Goal: Information Seeking & Learning: Find specific fact

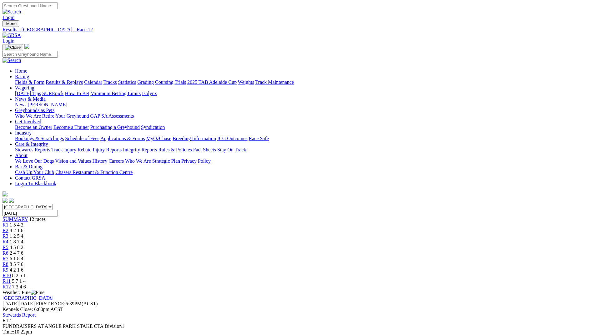
click at [23, 222] on span "1 5 4 3" at bounding box center [17, 224] width 14 height 5
click at [23, 261] on span "8 5 7 6" at bounding box center [17, 263] width 14 height 5
click at [160, 222] on div "R1 1 5 4 3" at bounding box center [297, 225] width 588 height 6
click at [26, 284] on span "7 3 4 6" at bounding box center [19, 286] width 14 height 5
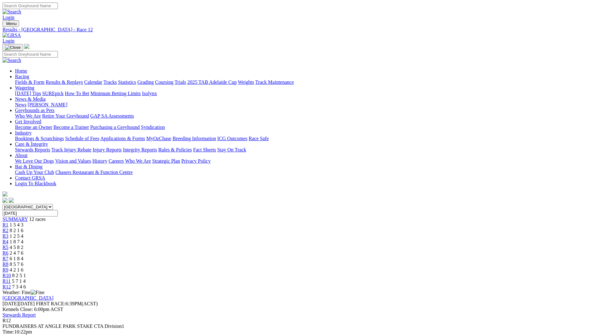
drag, startPoint x: 222, startPoint y: 159, endPoint x: 214, endPoint y: 158, distance: 8.0
click at [214, 323] on div "FUNDRAISERS AT ANGLE PARK STAKE CTA Division1" at bounding box center [297, 326] width 588 height 6
click at [221, 323] on div "FUNDRAISERS AT ANGLE PARK STAKE CTA Division1" at bounding box center [297, 326] width 588 height 6
click at [224, 323] on div "FUNDRAISERS AT ANGLE PARK STAKE CTA Division1" at bounding box center [297, 326] width 588 height 6
click at [229, 323] on div "FUNDRAISERS AT ANGLE PARK STAKE CTA Division1" at bounding box center [297, 326] width 588 height 6
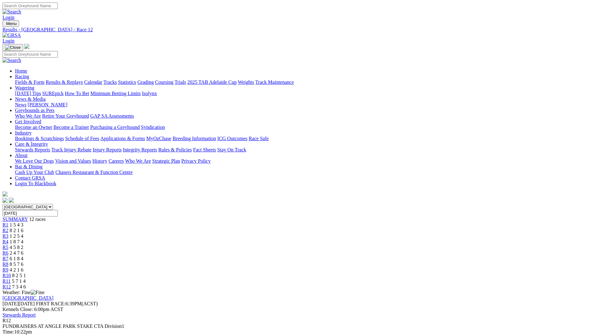
click at [229, 323] on div "FUNDRAISERS AT ANGLE PARK STAKE CTA Division1" at bounding box center [297, 326] width 588 height 6
click at [231, 323] on div "FUNDRAISERS AT ANGLE PARK STAKE CTA Division1" at bounding box center [297, 326] width 588 height 6
drag, startPoint x: 231, startPoint y: 160, endPoint x: 246, endPoint y: 160, distance: 15.6
drag, startPoint x: 246, startPoint y: 160, endPoint x: 239, endPoint y: 166, distance: 9.1
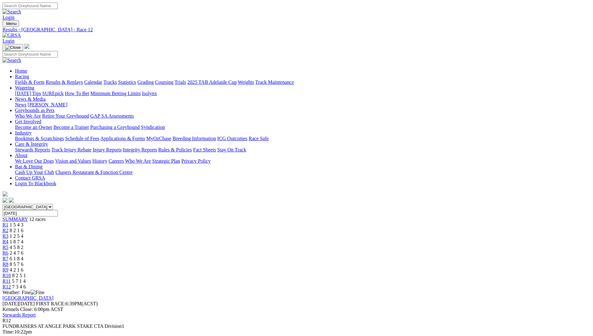
click at [21, 33] on link at bounding box center [12, 35] width 18 height 5
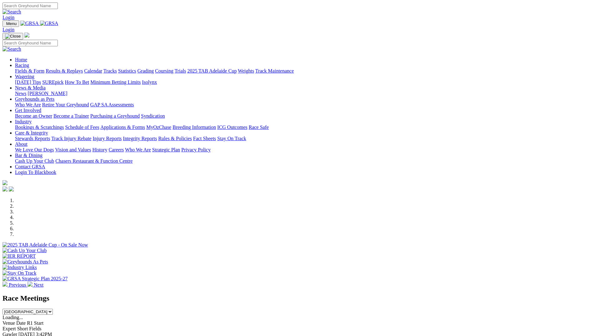
scroll to position [188, 0]
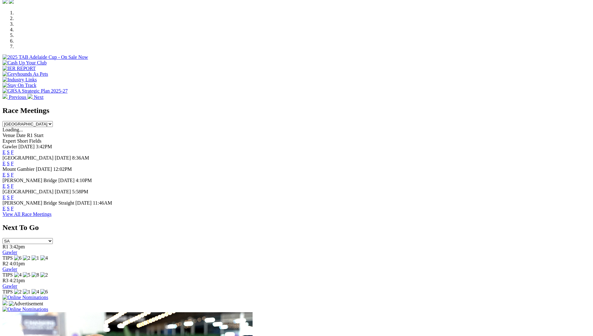
click at [14, 194] on link "F" at bounding box center [12, 196] width 3 height 5
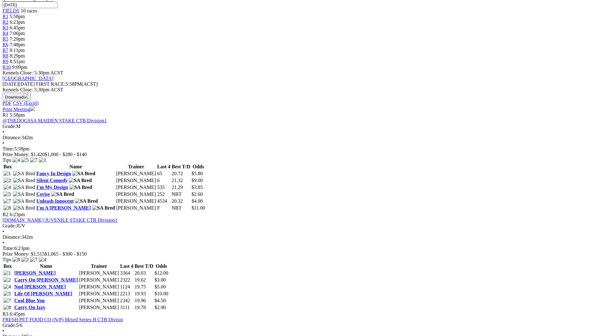
scroll to position [219, 0]
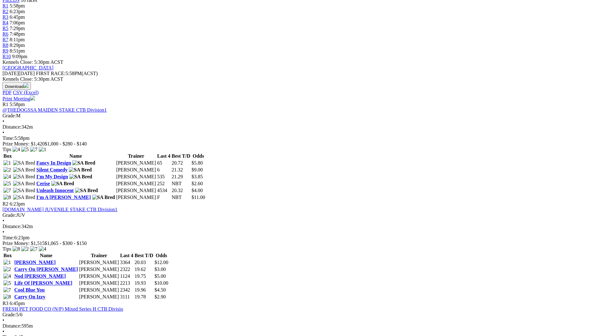
drag, startPoint x: 153, startPoint y: 149, endPoint x: 122, endPoint y: 151, distance: 30.7
drag, startPoint x: 122, startPoint y: 151, endPoint x: 140, endPoint y: 149, distance: 18.3
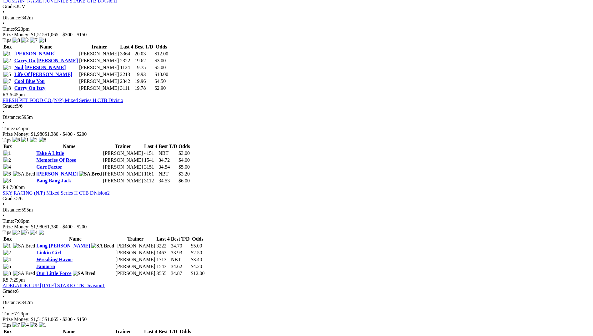
scroll to position [469, 0]
